Goal: Check status: Check status

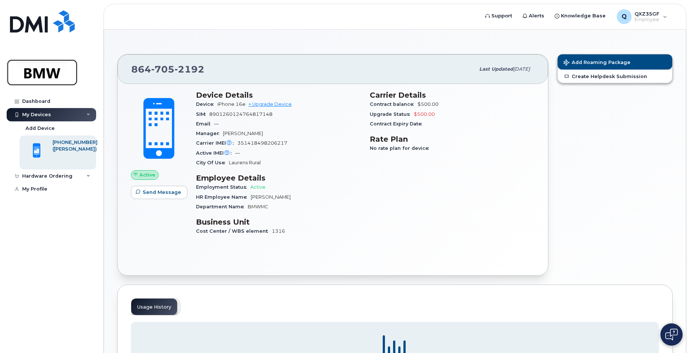
click at [40, 72] on img at bounding box center [42, 72] width 57 height 21
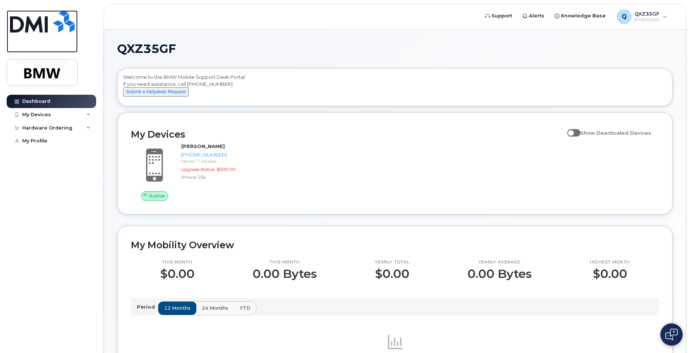
click at [36, 12] on img at bounding box center [42, 21] width 65 height 22
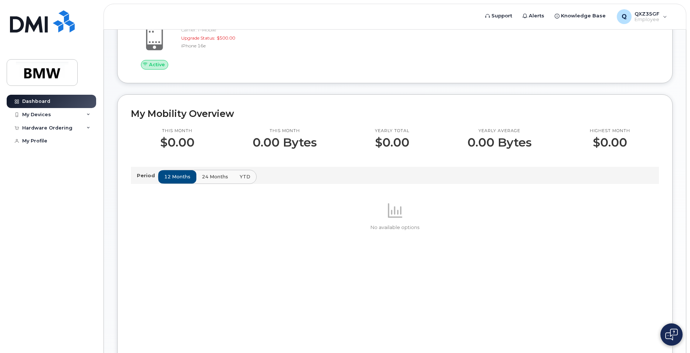
scroll to position [148, 0]
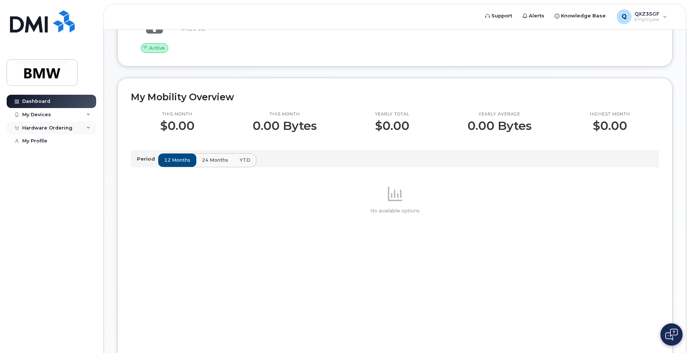
click at [86, 129] on div "Hardware Ordering" at bounding box center [52, 127] width 90 height 13
click at [29, 141] on div "My Orders" at bounding box center [39, 141] width 27 height 7
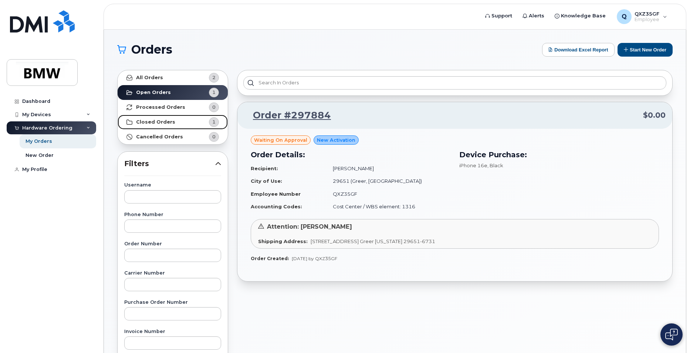
click at [156, 123] on strong "Closed Orders" at bounding box center [155, 122] width 39 height 6
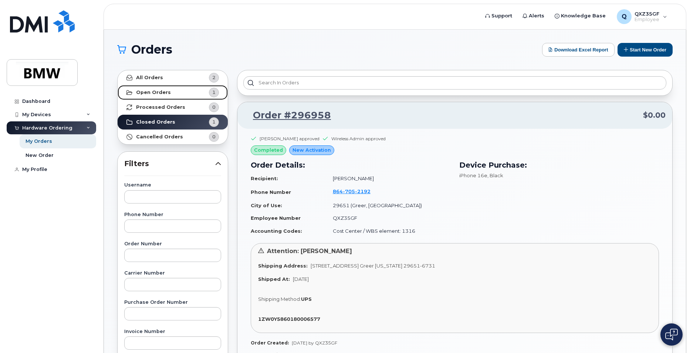
click at [217, 92] on div "1" at bounding box center [214, 93] width 10 height 10
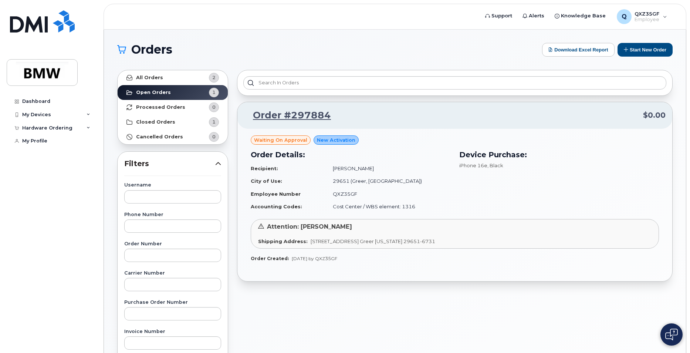
click at [293, 141] on span "Waiting On Approval" at bounding box center [280, 139] width 53 height 7
click at [213, 78] on span "2" at bounding box center [213, 77] width 3 height 7
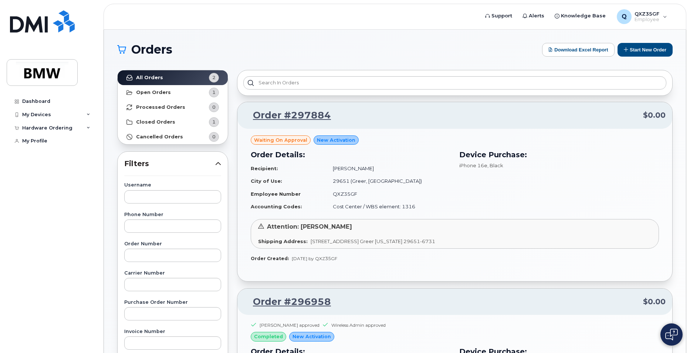
scroll to position [37, 0]
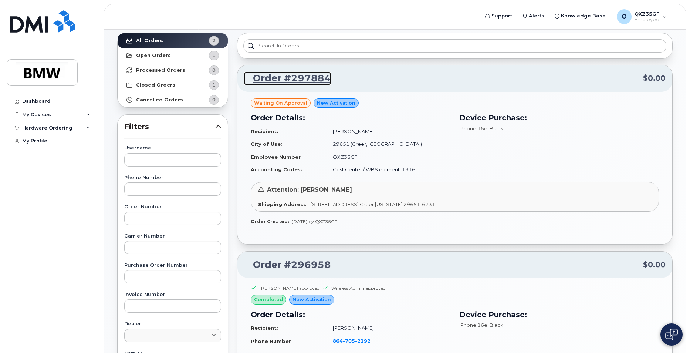
click at [291, 81] on link "Order #297884" at bounding box center [287, 78] width 87 height 13
click at [298, 267] on link "Order #296958" at bounding box center [287, 264] width 87 height 13
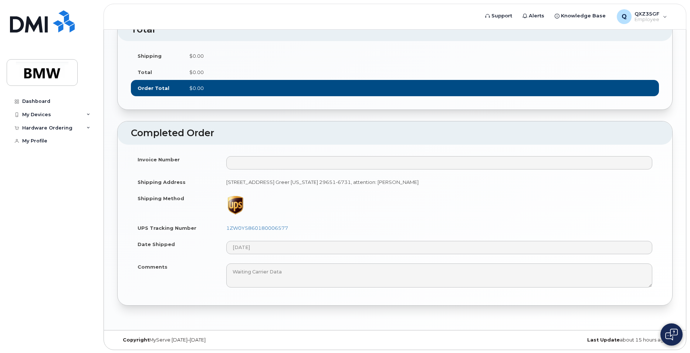
scroll to position [349, 0]
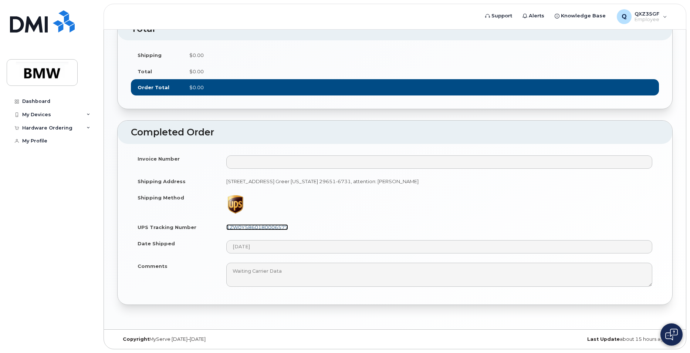
click at [256, 226] on link "1ZW0Y5860180006577" at bounding box center [257, 227] width 62 height 6
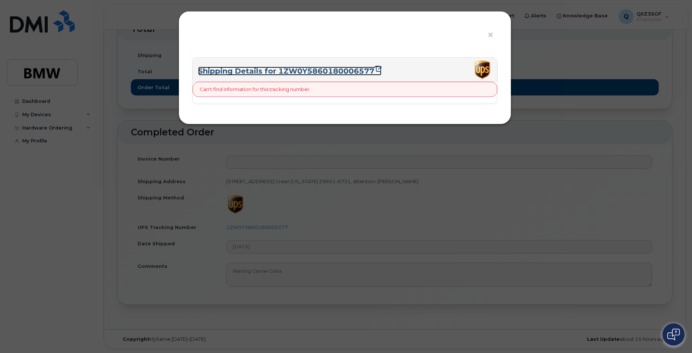
click at [377, 70] on icon at bounding box center [379, 69] width 6 height 6
click at [489, 33] on span "×" at bounding box center [490, 35] width 7 height 14
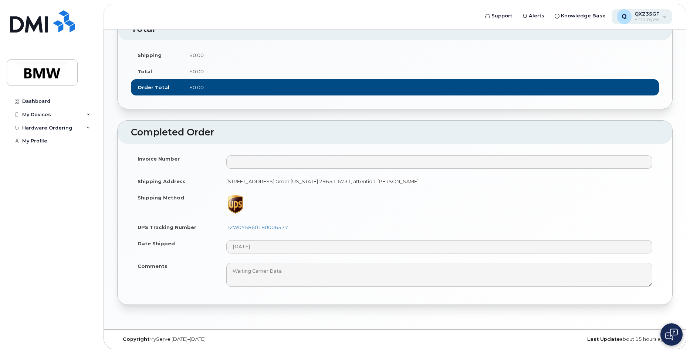
click at [651, 20] on span "Employee" at bounding box center [647, 20] width 25 height 6
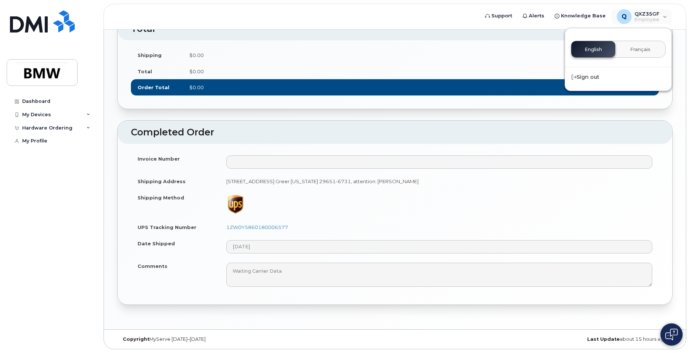
click at [481, 54] on td "$0.00" at bounding box center [421, 55] width 476 height 16
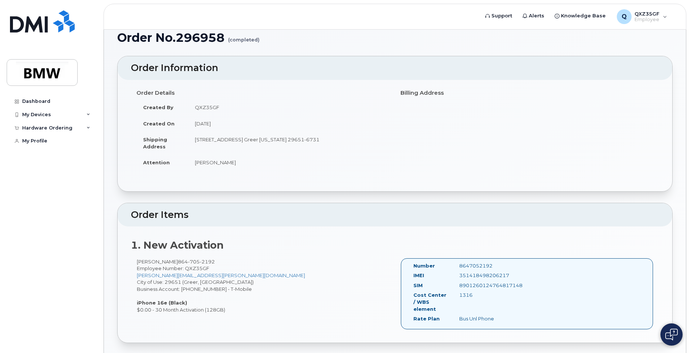
scroll to position [0, 0]
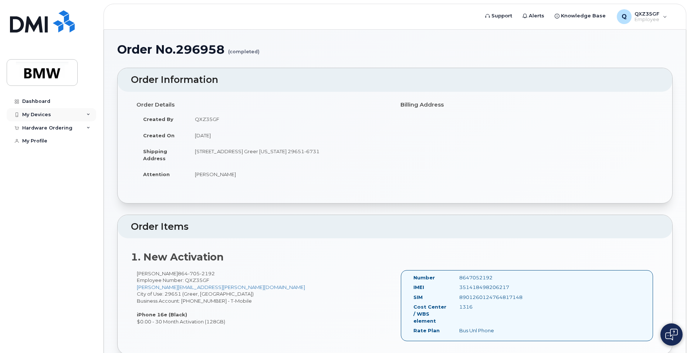
click at [89, 112] on div "My Devices" at bounding box center [52, 114] width 90 height 13
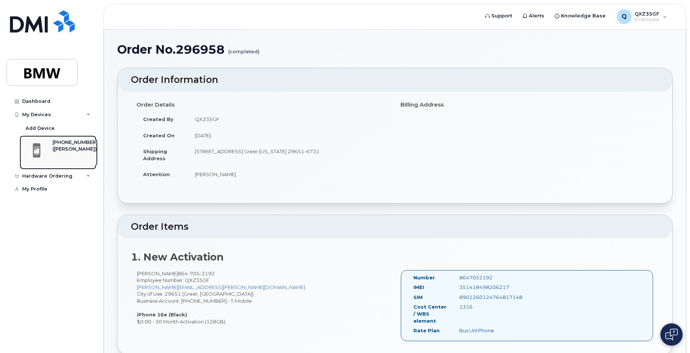
click at [73, 144] on div "[PHONE_NUMBER]" at bounding box center [75, 142] width 45 height 7
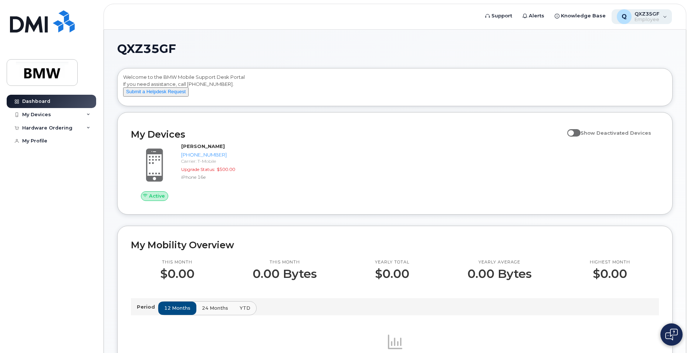
click at [655, 18] on span "Employee" at bounding box center [647, 20] width 25 height 6
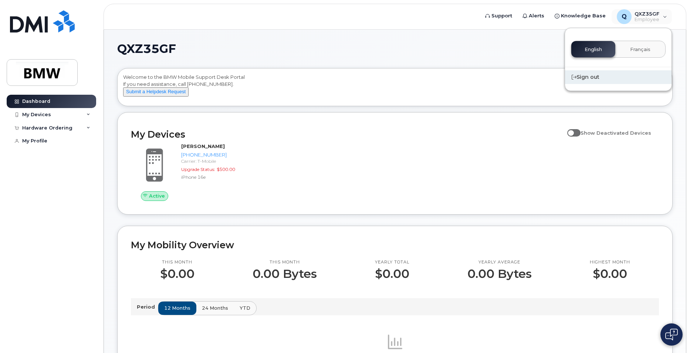
click at [595, 73] on div "Sign out" at bounding box center [618, 77] width 107 height 14
